Goal: Information Seeking & Learning: Check status

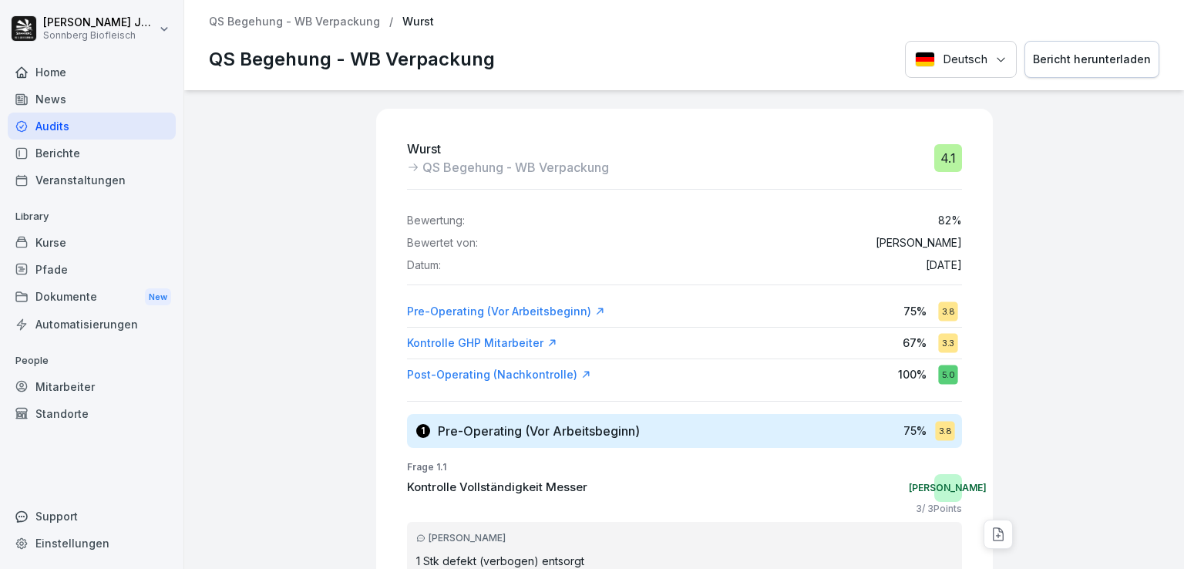
click at [247, 19] on p "QS Begehung - WB Verpackung" at bounding box center [294, 21] width 171 height 13
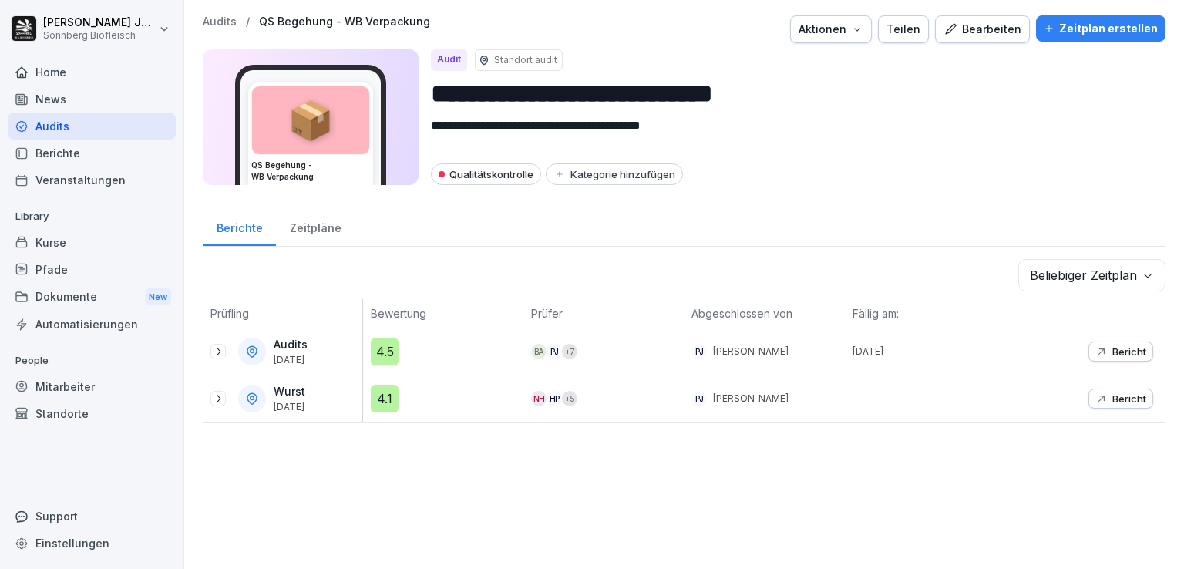
click at [219, 13] on div "**********" at bounding box center [684, 219] width 1000 height 438
click at [220, 21] on p "Audits" at bounding box center [220, 21] width 34 height 13
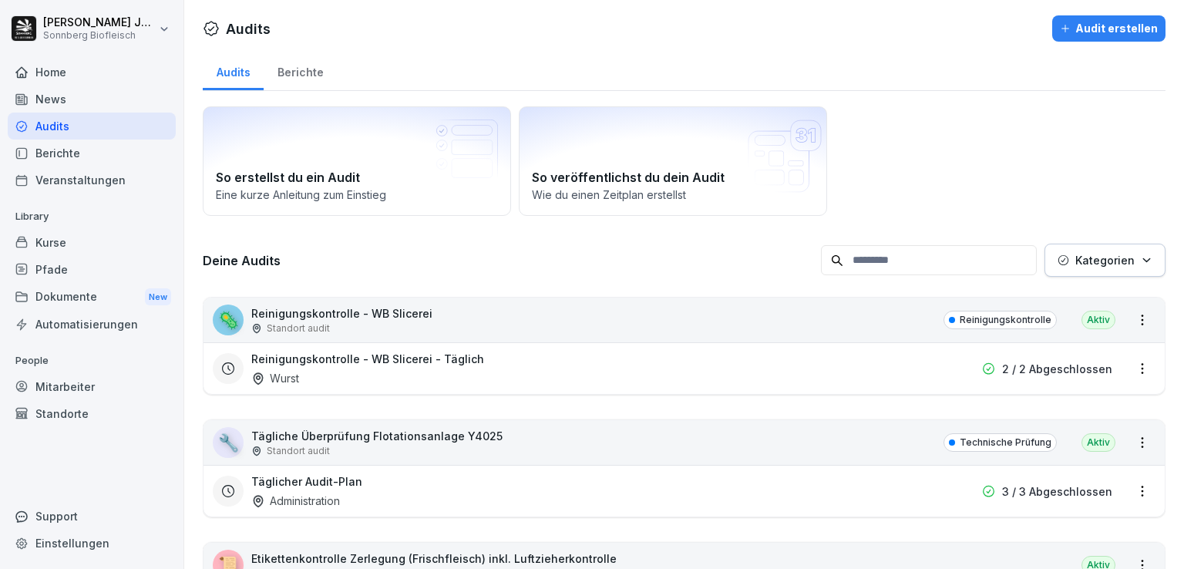
click at [1097, 256] on p "Kategorien" at bounding box center [1104, 260] width 59 height 16
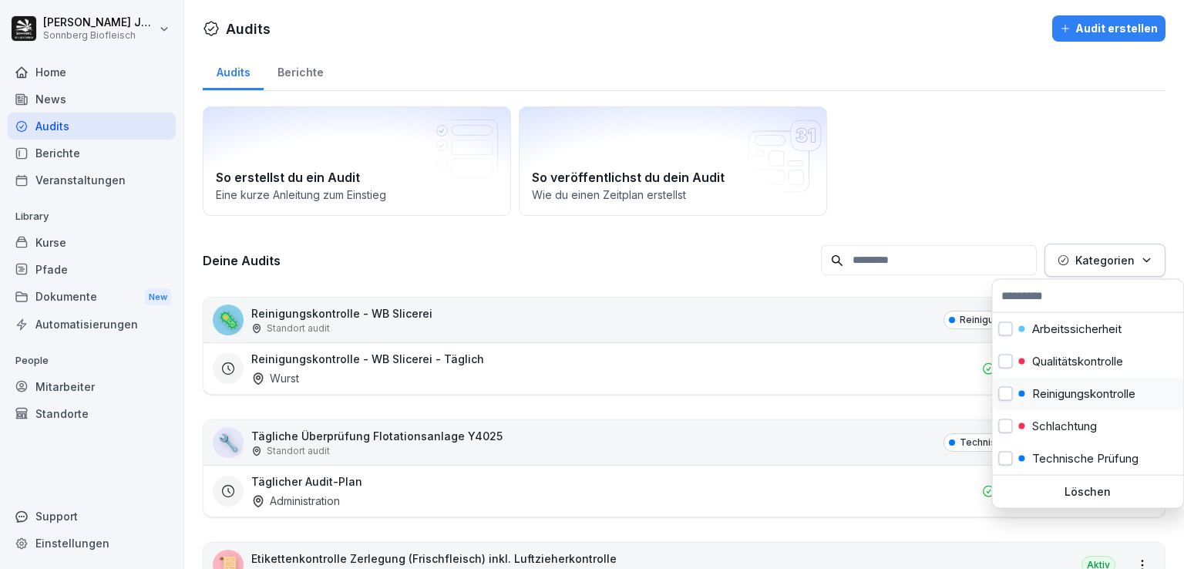
click at [1082, 395] on p "Reinigungskontrolle" at bounding box center [1083, 394] width 103 height 14
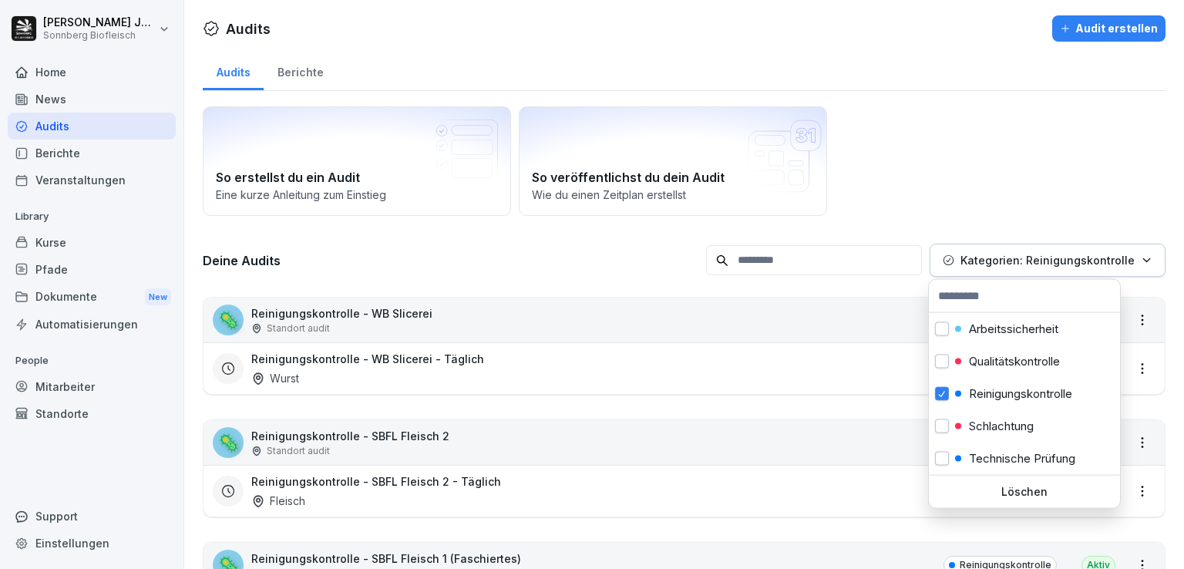
click at [986, 155] on html "[PERSON_NAME] Biofleisch Home News Audits Berichte Veranstaltungen Library Kurs…" at bounding box center [592, 284] width 1184 height 569
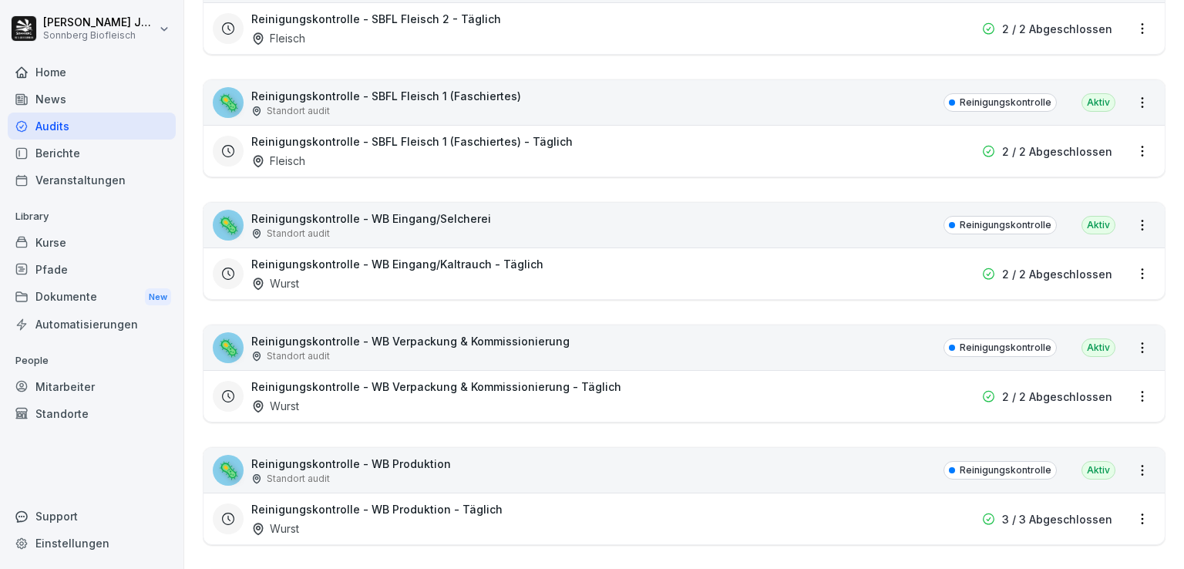
scroll to position [539, 0]
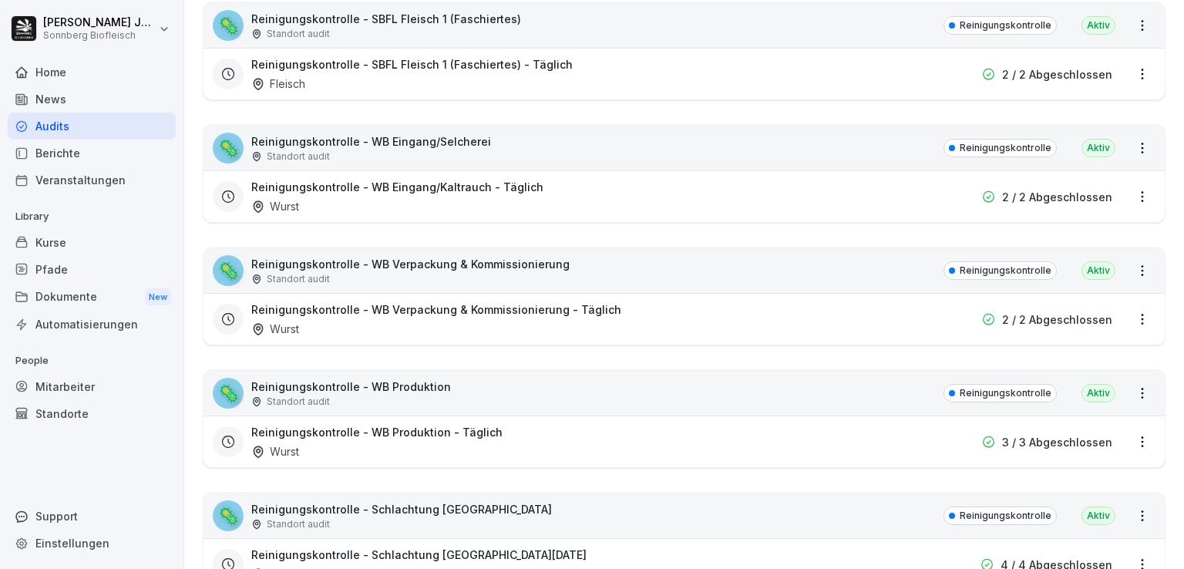
click at [1130, 444] on html "[PERSON_NAME] Biofleisch Home News Audits Berichte Veranstaltungen Library Kurs…" at bounding box center [592, 284] width 1184 height 569
click at [0, 0] on link "Berichte ansehen" at bounding box center [0, 0] width 0 height 0
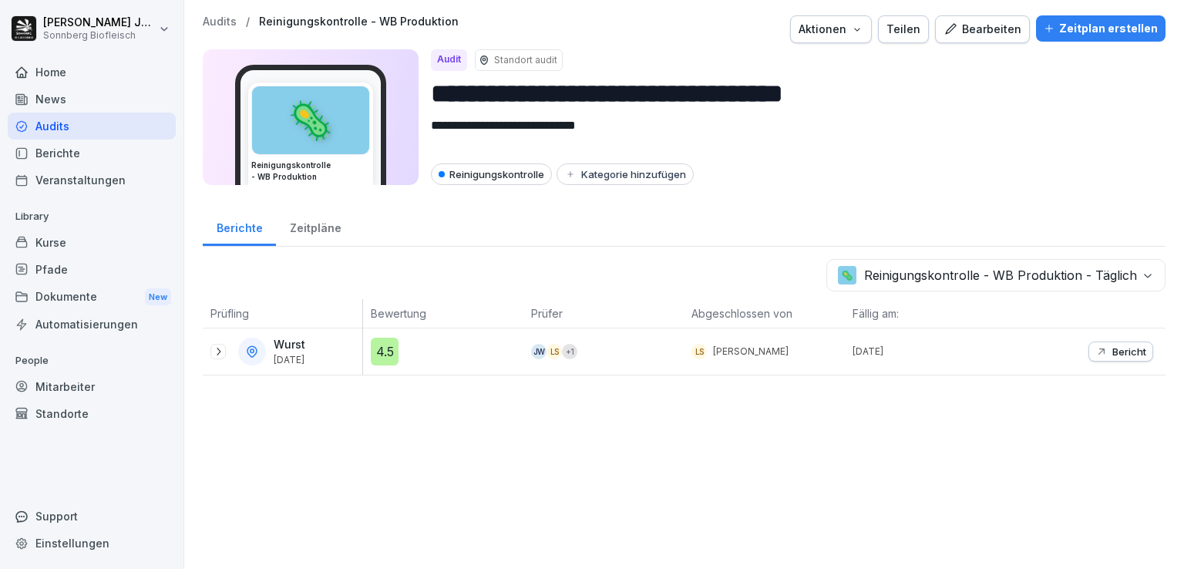
click at [213, 354] on icon at bounding box center [218, 351] width 12 height 12
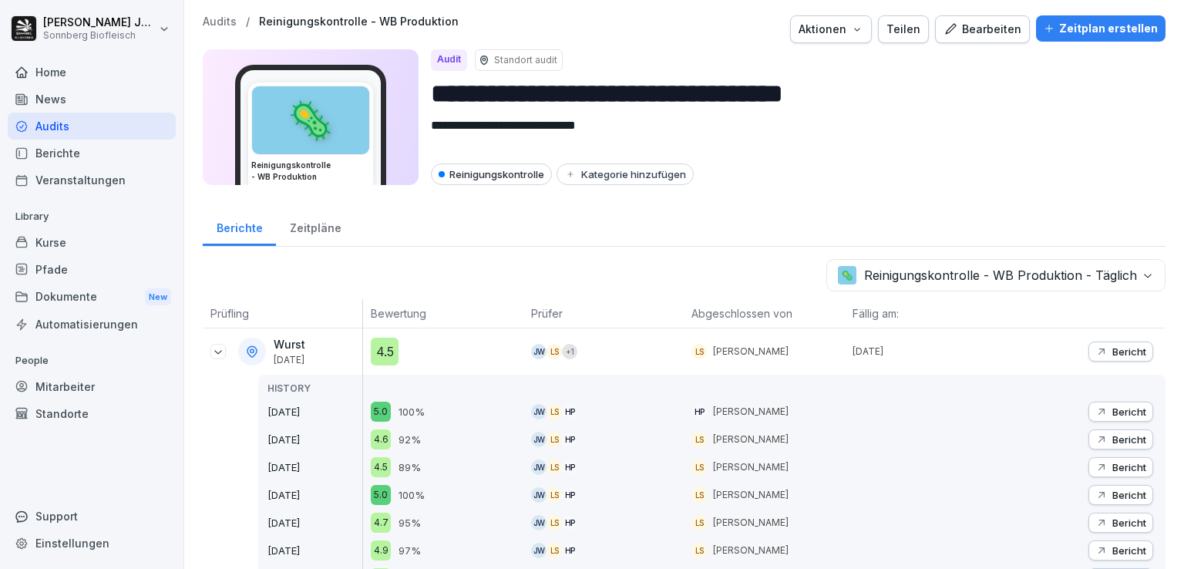
click at [1113, 348] on p "Bericht" at bounding box center [1129, 351] width 34 height 12
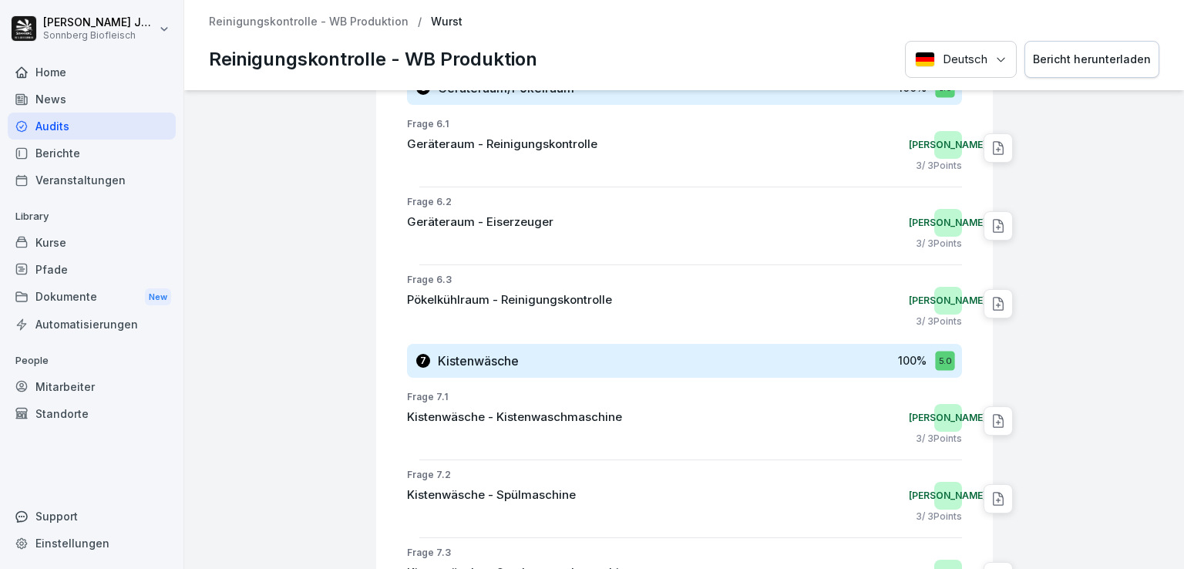
scroll to position [4316, 0]
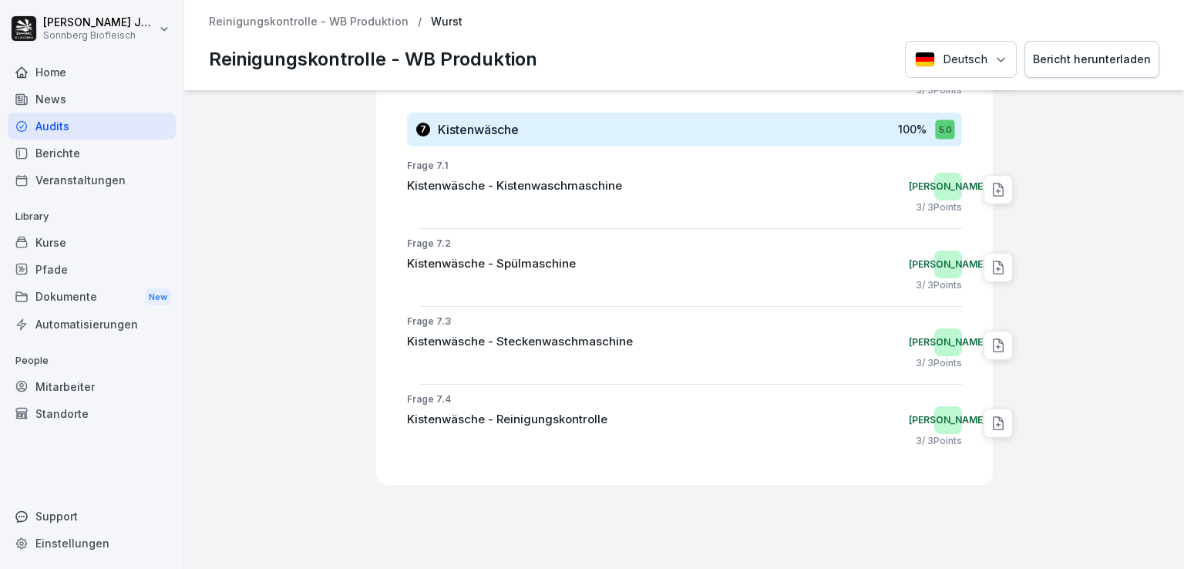
click at [281, 26] on p "Reinigungskontrolle - WB Produktion" at bounding box center [309, 21] width 200 height 13
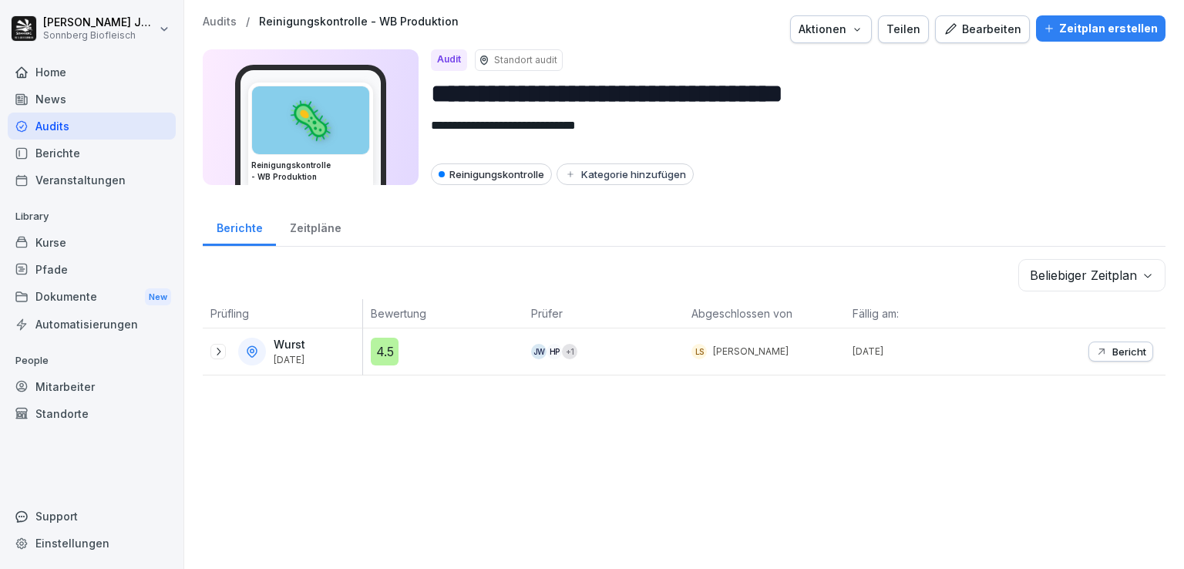
click at [219, 346] on icon at bounding box center [218, 351] width 12 height 12
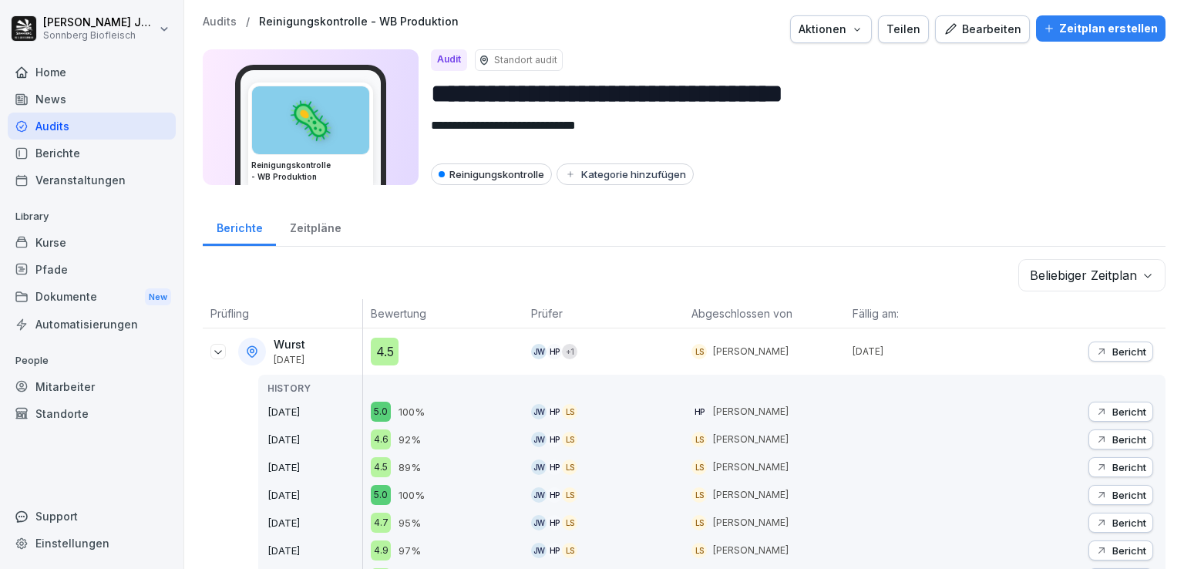
click at [1133, 414] on p "Bericht" at bounding box center [1129, 411] width 34 height 12
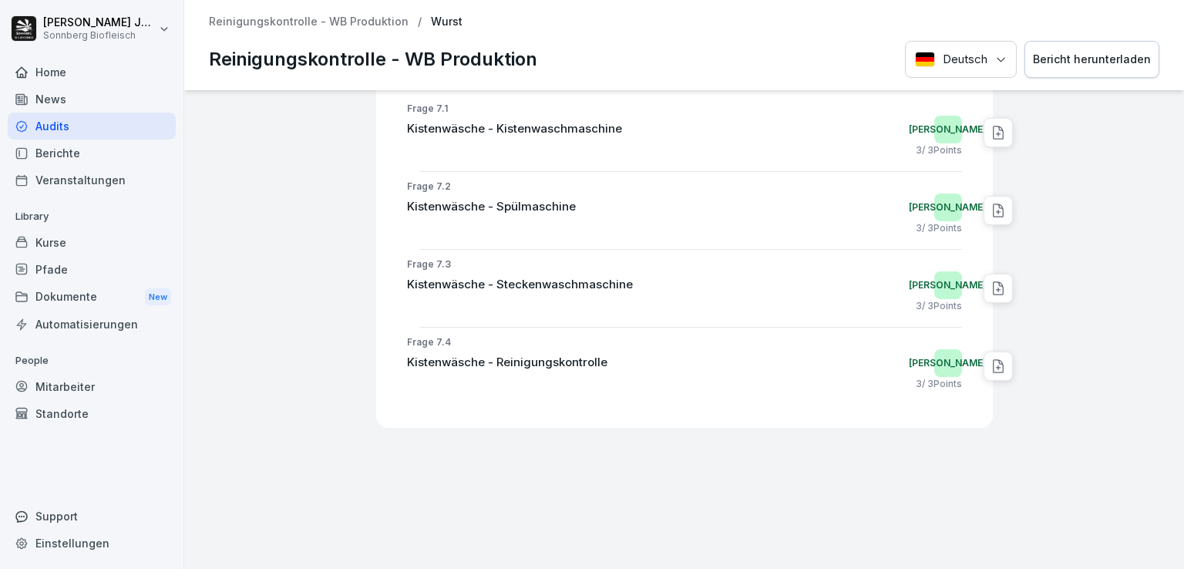
scroll to position [4120, 0]
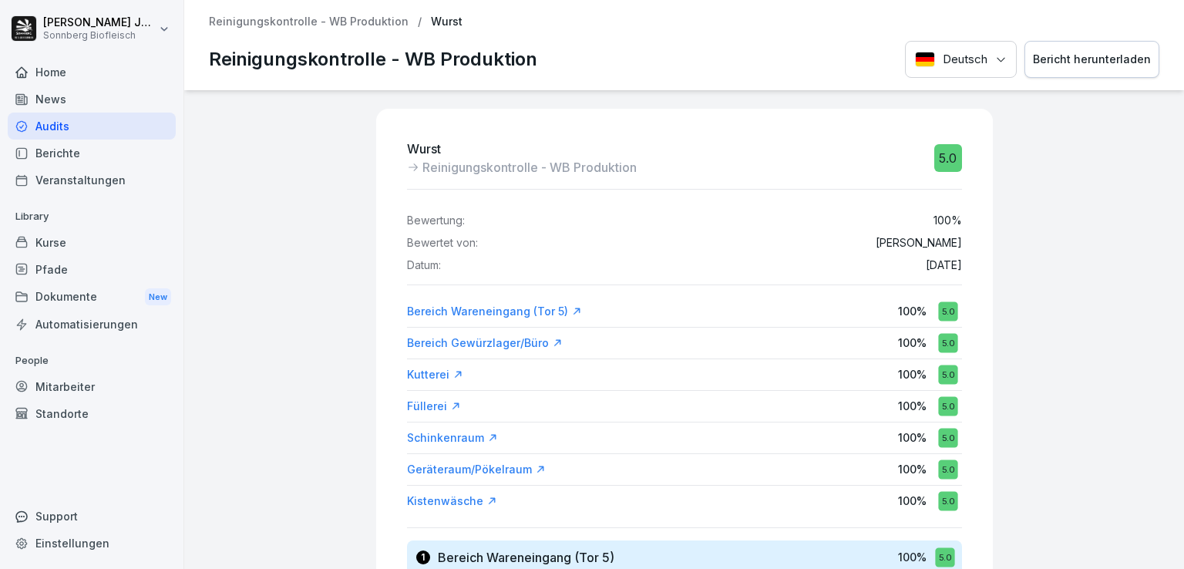
click at [246, 25] on p "Reinigungskontrolle - WB Produktion" at bounding box center [309, 21] width 200 height 13
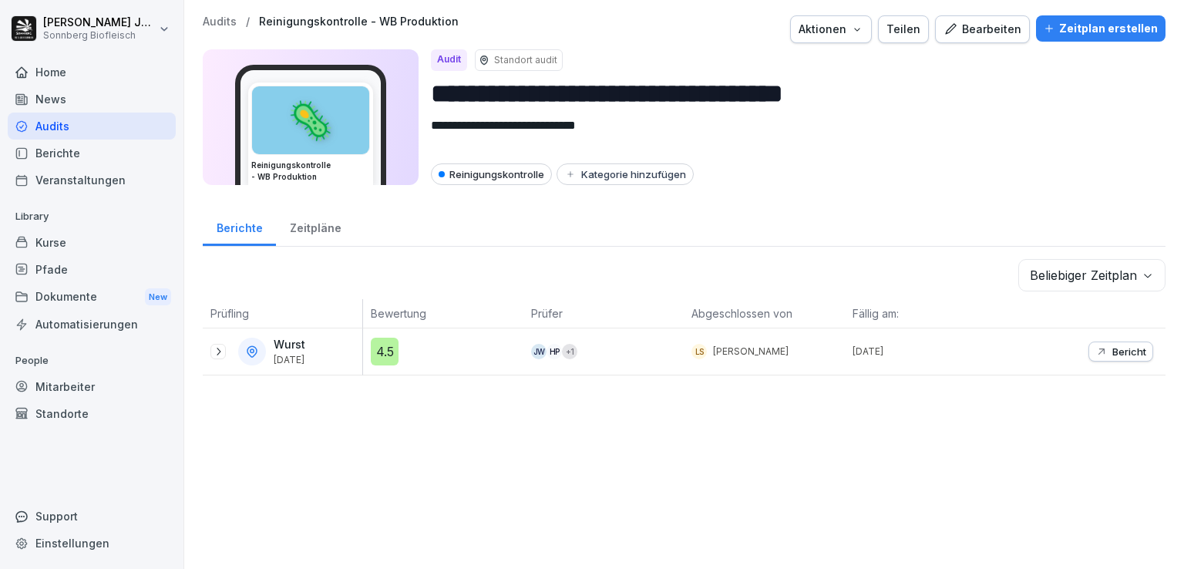
click at [227, 25] on p "Audits" at bounding box center [220, 21] width 34 height 13
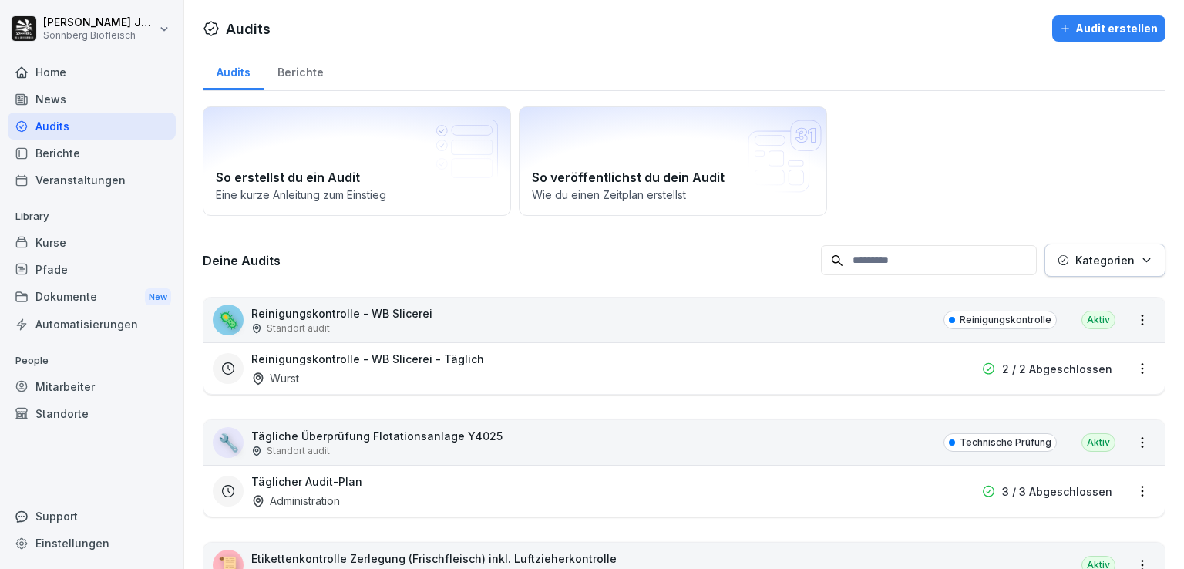
scroll to position [77, 0]
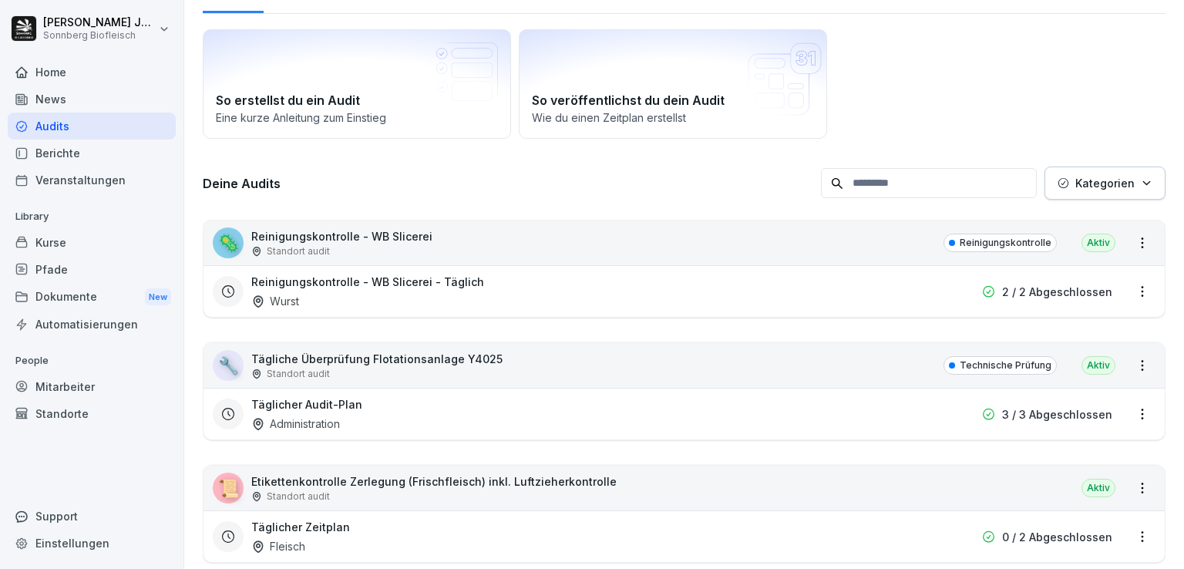
click at [1097, 186] on p "Kategorien" at bounding box center [1104, 183] width 59 height 16
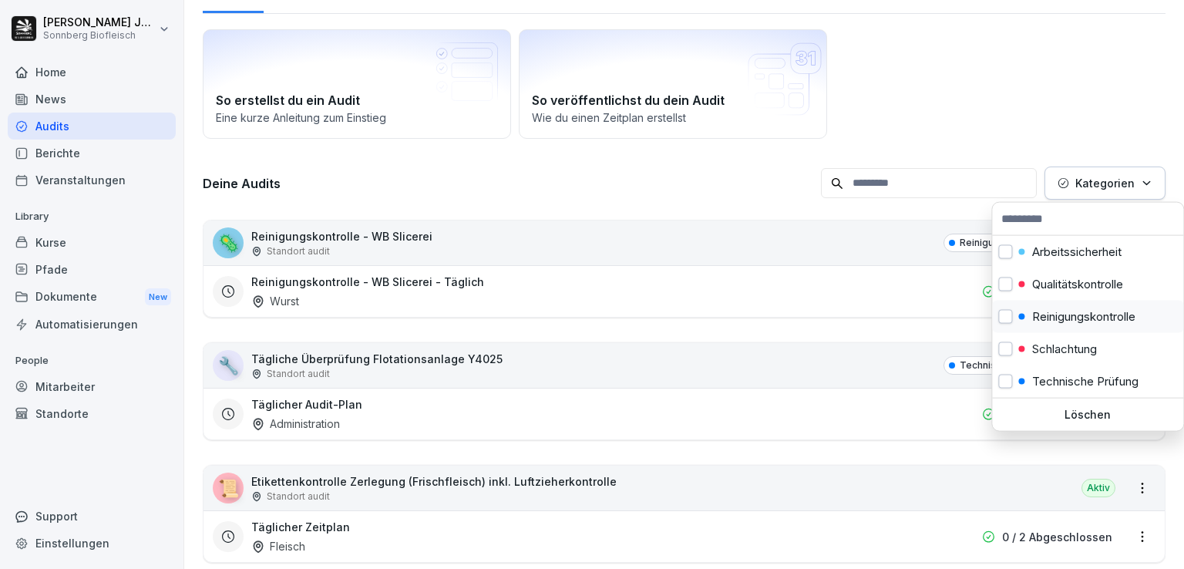
click at [1101, 313] on p "Reinigungskontrolle" at bounding box center [1083, 317] width 103 height 14
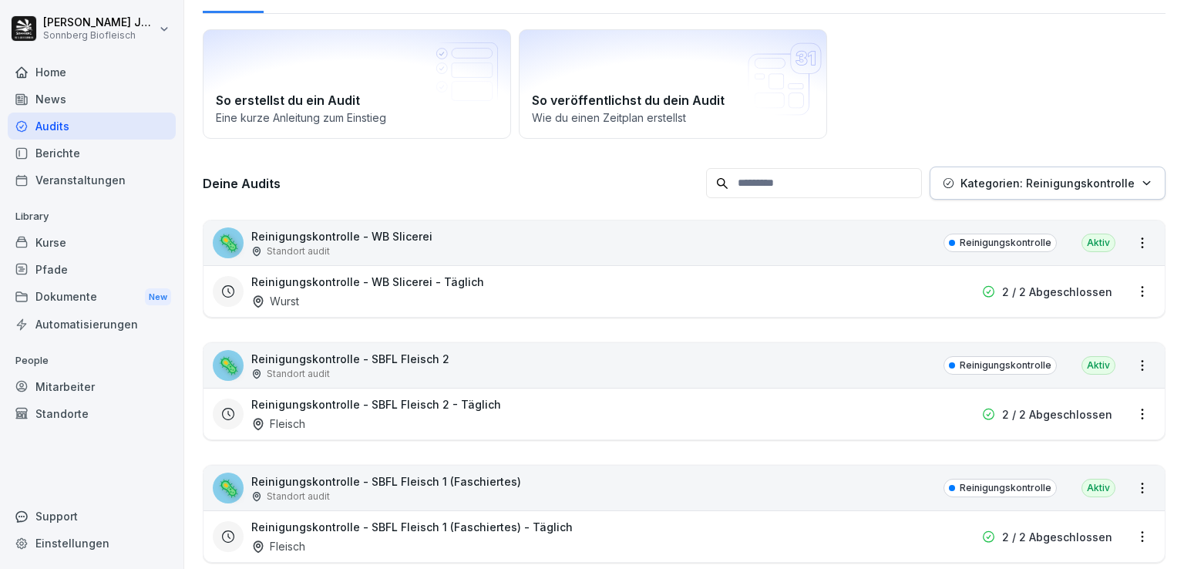
click at [922, 61] on html "[PERSON_NAME] Biofleisch Home News Audits Berichte Veranstaltungen Library Kurs…" at bounding box center [592, 284] width 1184 height 569
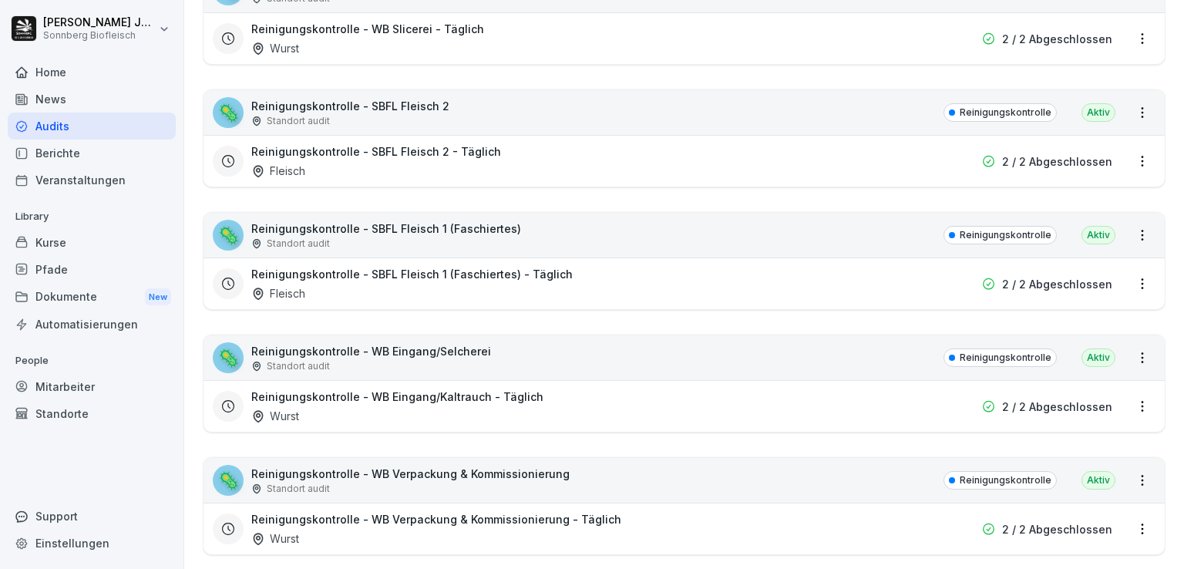
scroll to position [253, 0]
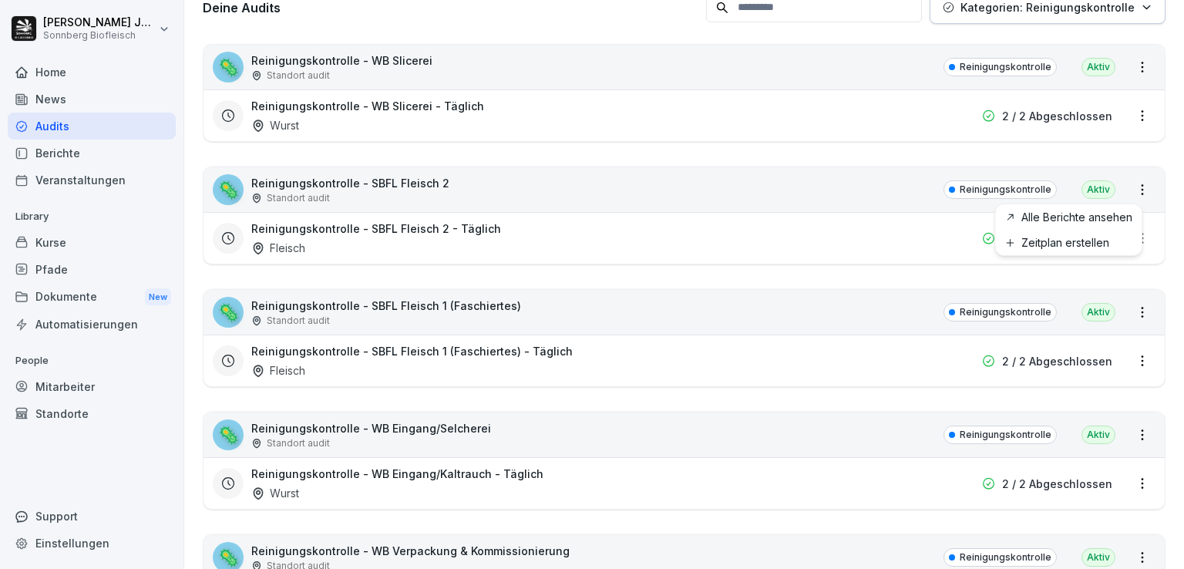
click at [1134, 190] on html "[PERSON_NAME] Biofleisch Home News Audits Berichte Veranstaltungen Library Kurs…" at bounding box center [592, 284] width 1184 height 569
click at [0, 0] on link "Alle Berichte ansehen" at bounding box center [0, 0] width 0 height 0
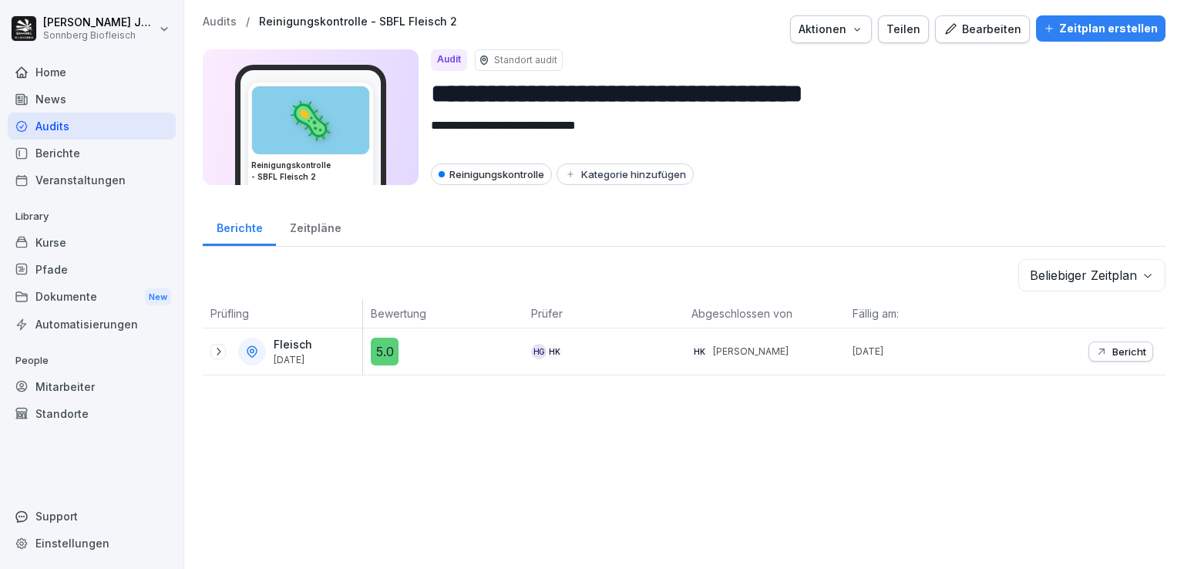
click at [1112, 349] on p "Bericht" at bounding box center [1129, 351] width 34 height 12
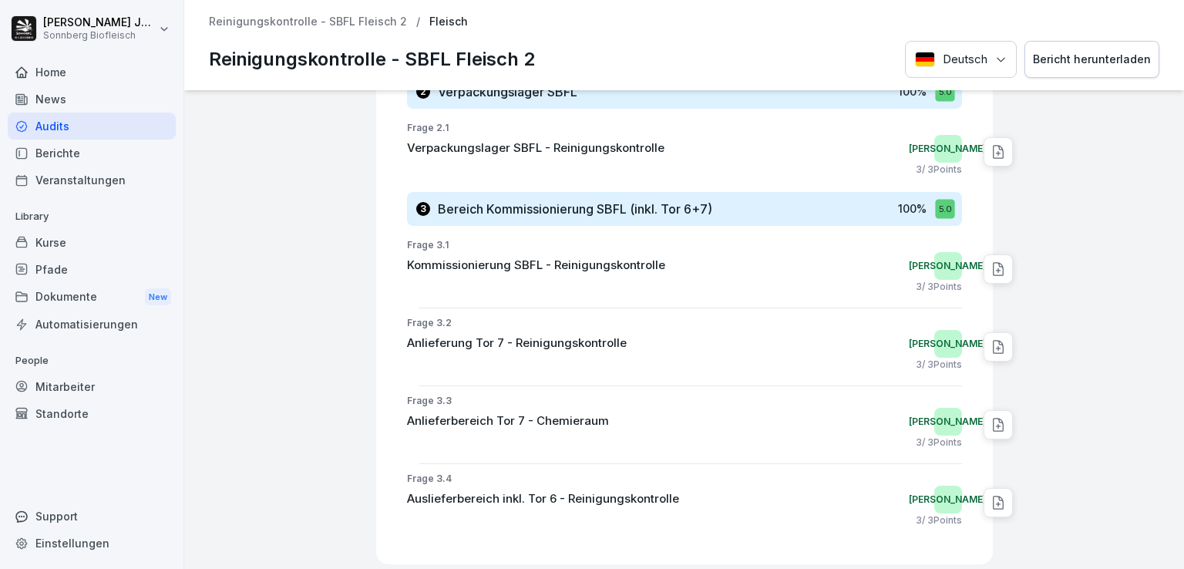
scroll to position [1156, 0]
